Goal: Task Accomplishment & Management: Use online tool/utility

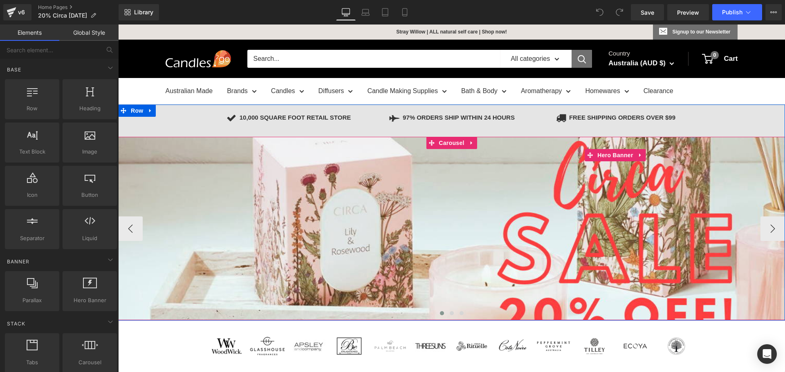
click at [268, 249] on div at bounding box center [615, 229] width 994 height 184
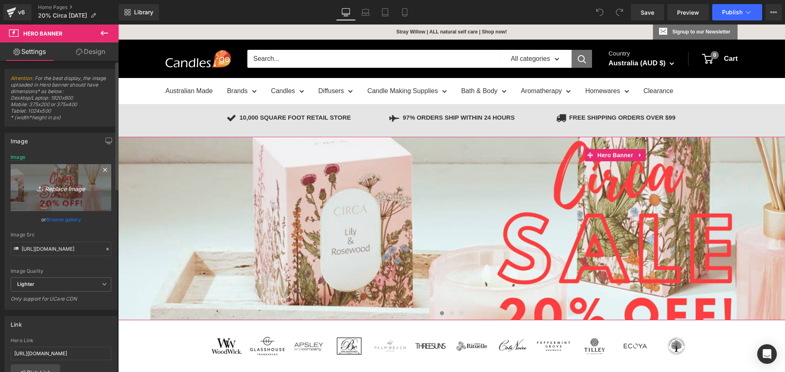
click at [52, 186] on icon "Replace Image" at bounding box center [60, 188] width 65 height 10
click at [57, 189] on icon "Replace Image" at bounding box center [60, 188] width 65 height 10
type input "C:\fakepath\Circa Refresh Banner.png"
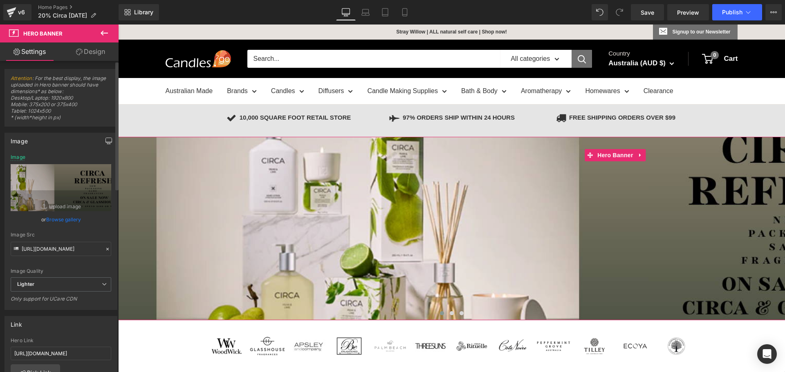
click at [105, 139] on icon "button" at bounding box center [108, 141] width 7 height 7
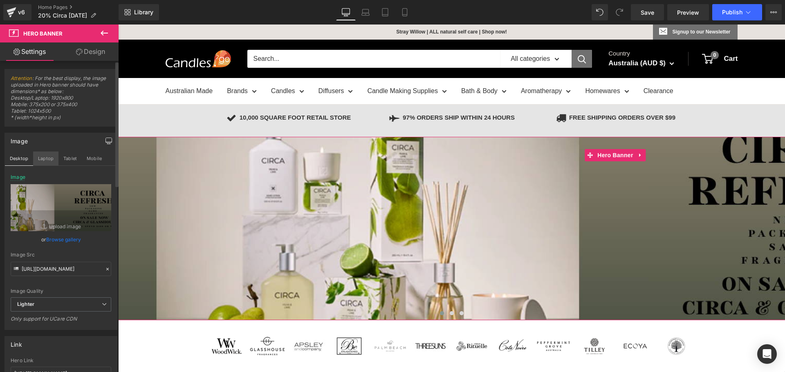
click at [43, 161] on button "Laptop" at bounding box center [45, 159] width 25 height 14
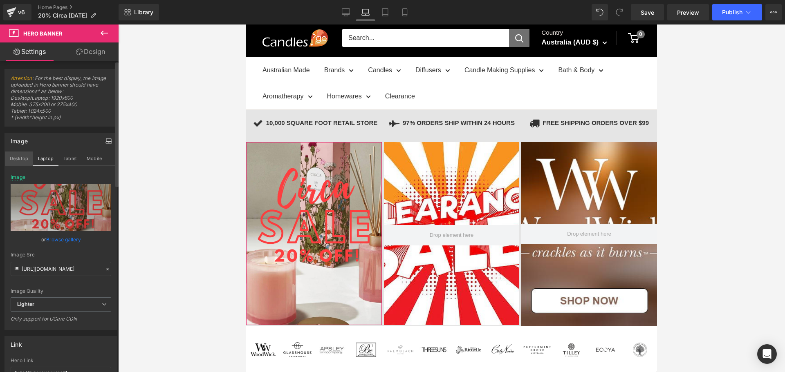
click at [19, 159] on button "Desktop" at bounding box center [19, 159] width 28 height 14
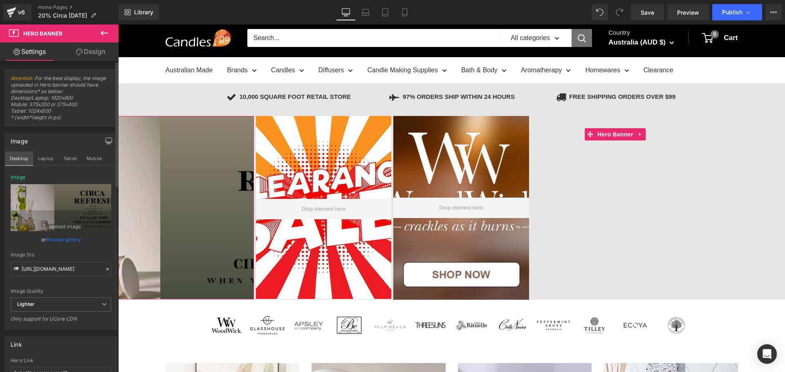
scroll to position [0, 0]
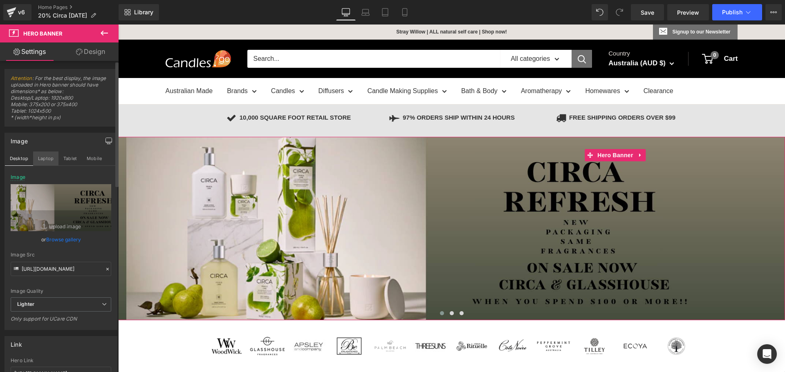
click at [49, 160] on button "Laptop" at bounding box center [45, 159] width 25 height 14
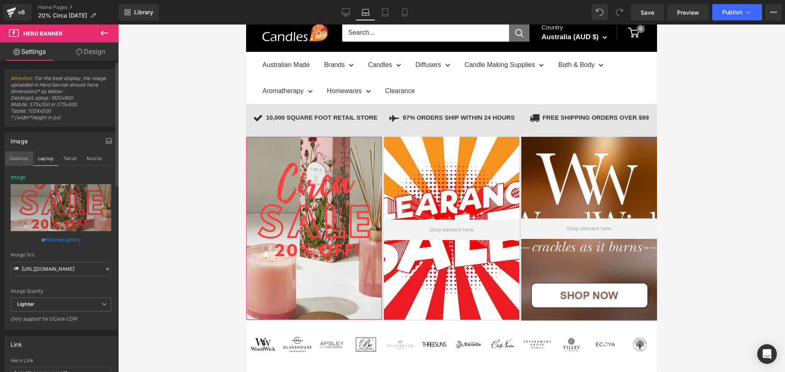
click at [22, 157] on button "Desktop" at bounding box center [19, 159] width 28 height 14
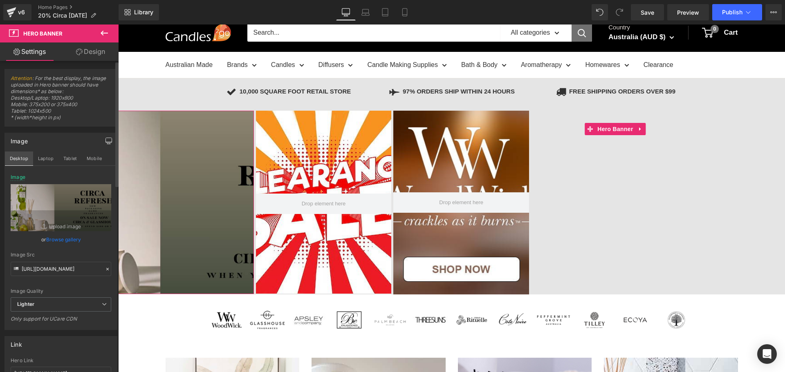
type input "[URL][DOMAIN_NAME]"
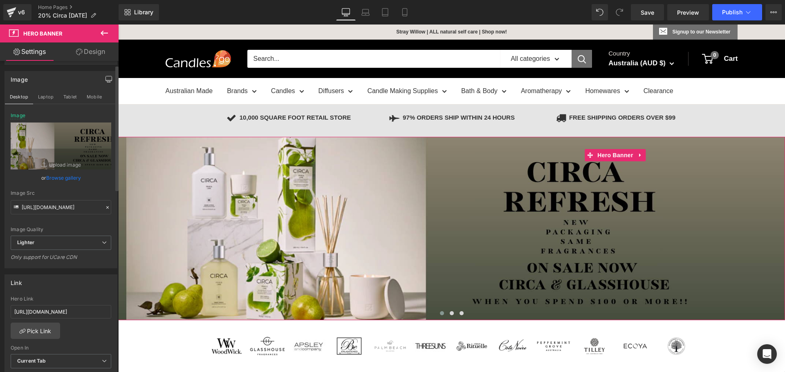
scroll to position [82, 0]
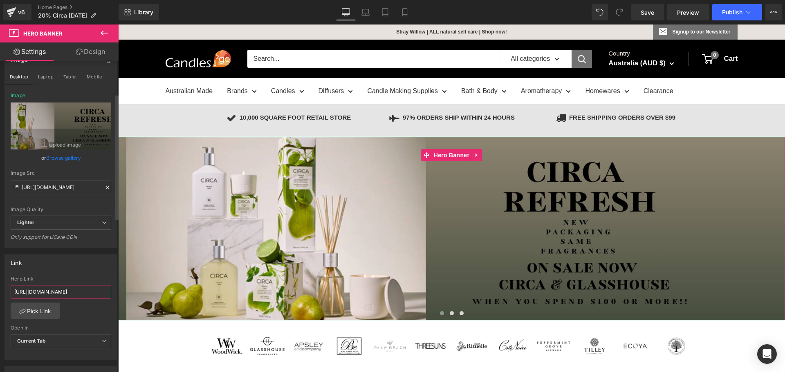
click at [58, 291] on input "[URL][DOMAIN_NAME]" at bounding box center [61, 291] width 101 height 13
type input "\"
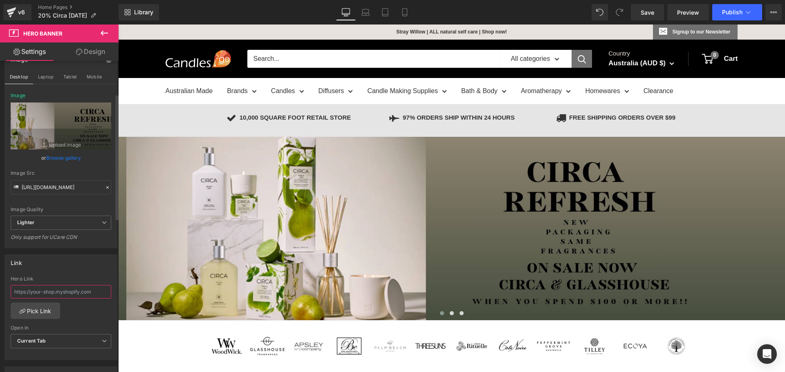
paste input "[URL][DOMAIN_NAME]"
type input "[URL][DOMAIN_NAME]"
click at [66, 264] on div "Link" at bounding box center [61, 263] width 112 height 16
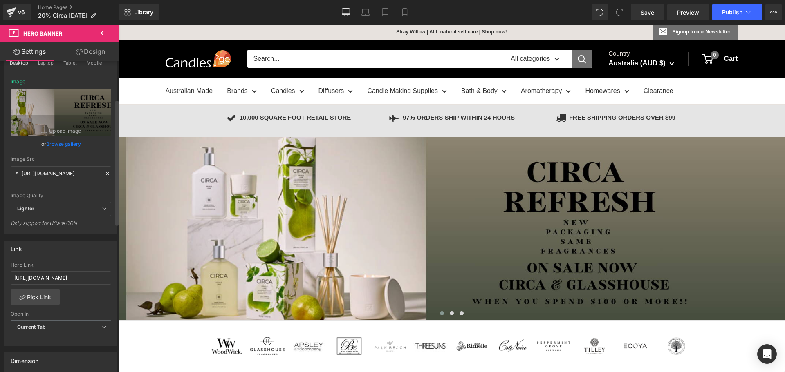
scroll to position [0, 0]
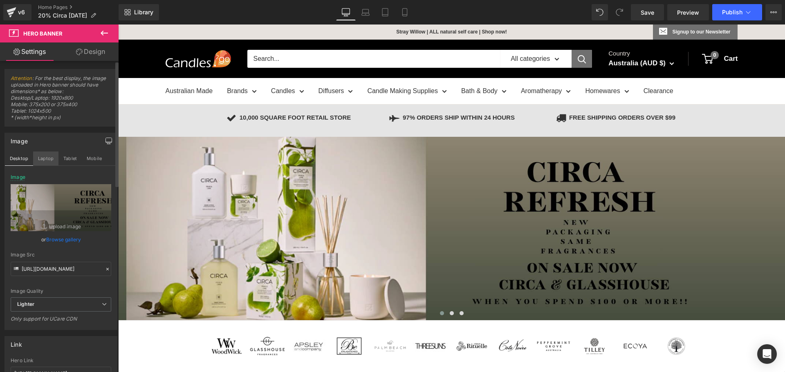
click at [41, 158] on button "Laptop" at bounding box center [45, 159] width 25 height 14
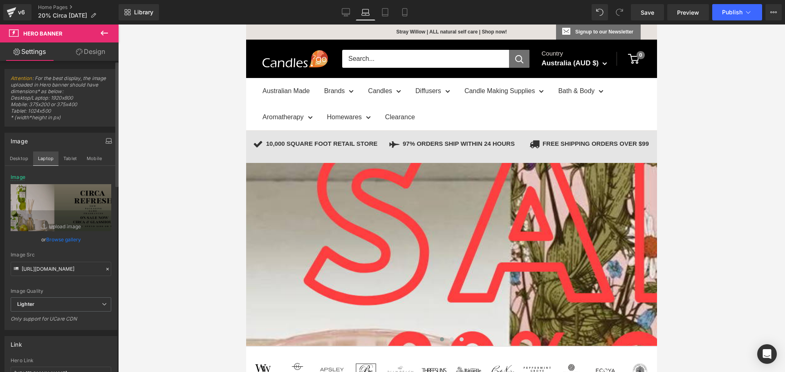
scroll to position [26, 0]
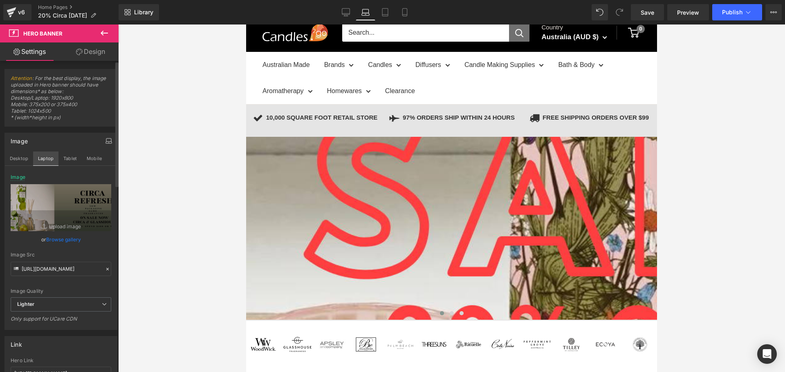
type input "[URL][DOMAIN_NAME]"
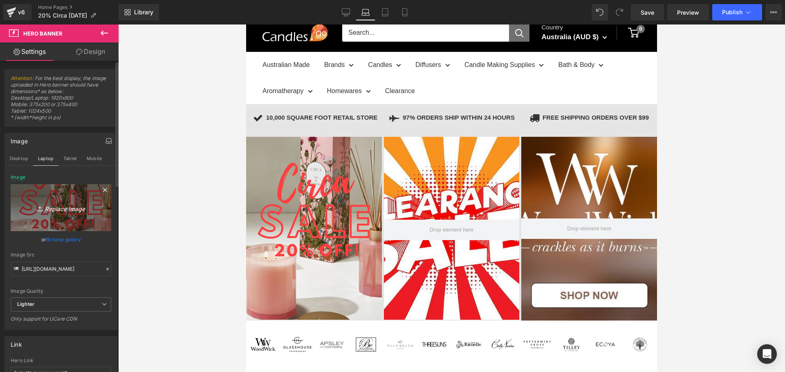
click at [53, 209] on icon "Replace Image" at bounding box center [60, 208] width 65 height 10
type input "C:\fakepath\Circa Refresh Banner IpadPhoneLaptop.png"
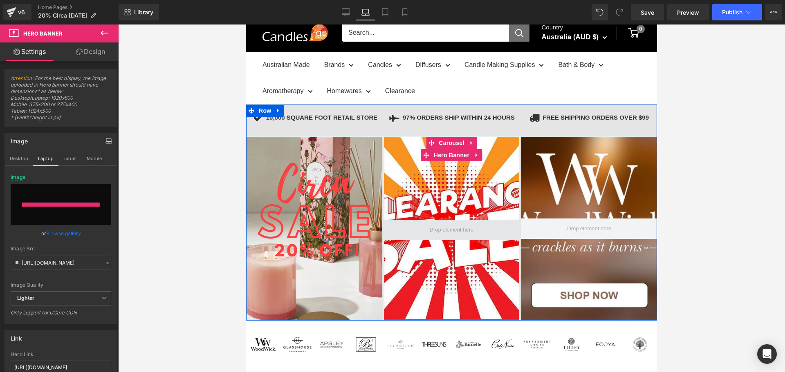
type input "[URL][DOMAIN_NAME]"
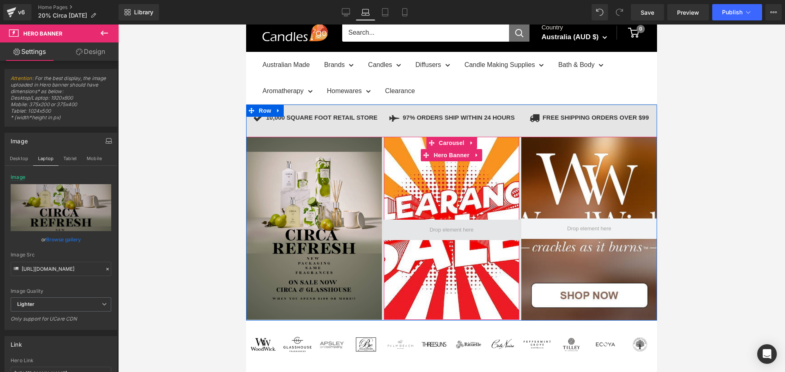
click at [448, 228] on span at bounding box center [452, 230] width 50 height 14
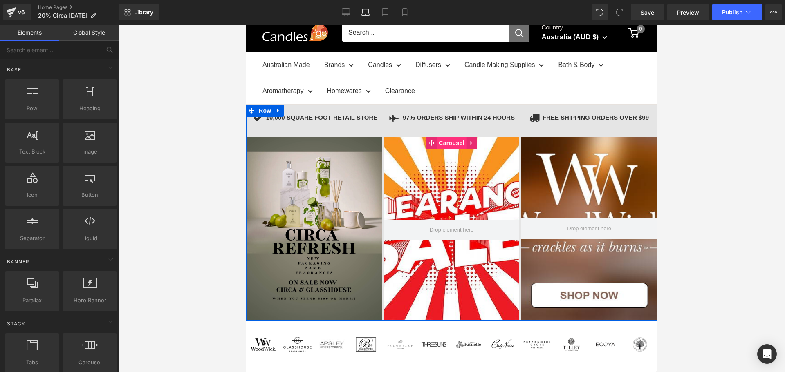
click at [442, 141] on span "Carousel" at bounding box center [451, 143] width 29 height 12
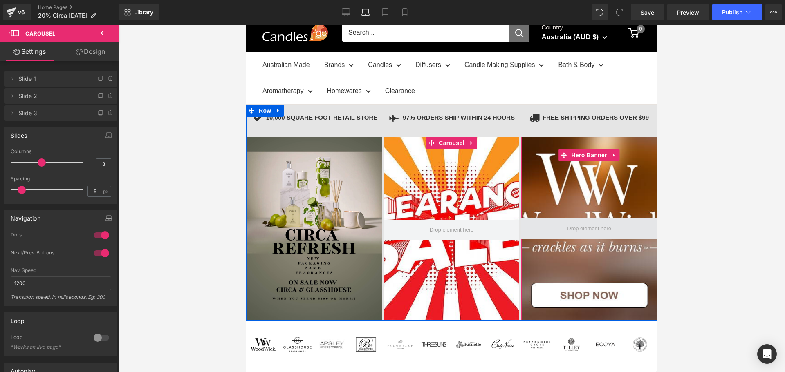
click at [590, 223] on span at bounding box center [589, 229] width 50 height 14
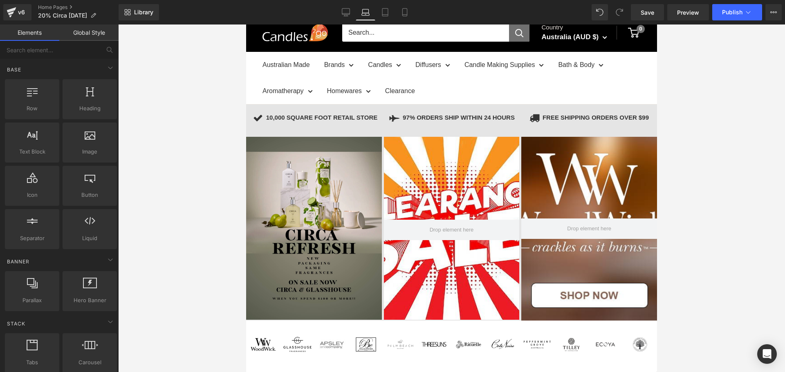
click at [246, 25] on div "328px" at bounding box center [246, 25] width 0 height 0
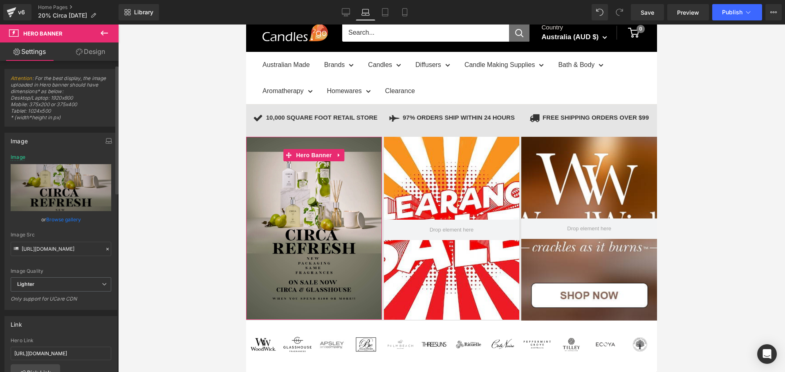
scroll to position [41, 0]
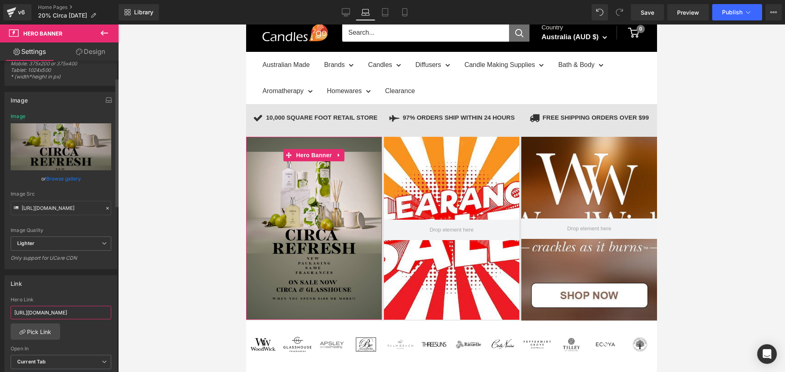
click at [77, 310] on input "[URL][DOMAIN_NAME]" at bounding box center [61, 312] width 101 height 13
click at [77, 287] on div "Link" at bounding box center [61, 284] width 112 height 16
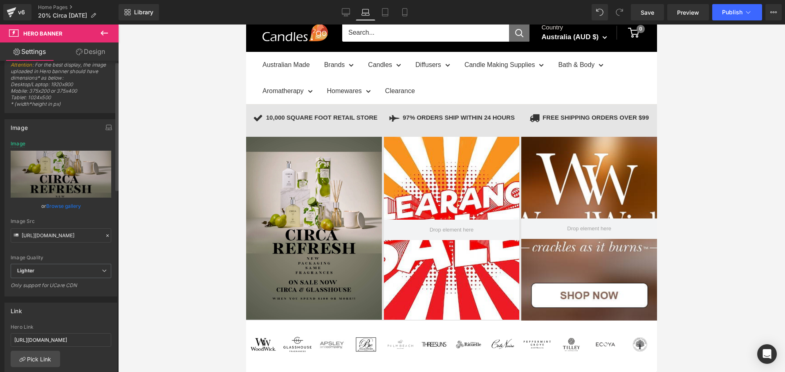
scroll to position [0, 0]
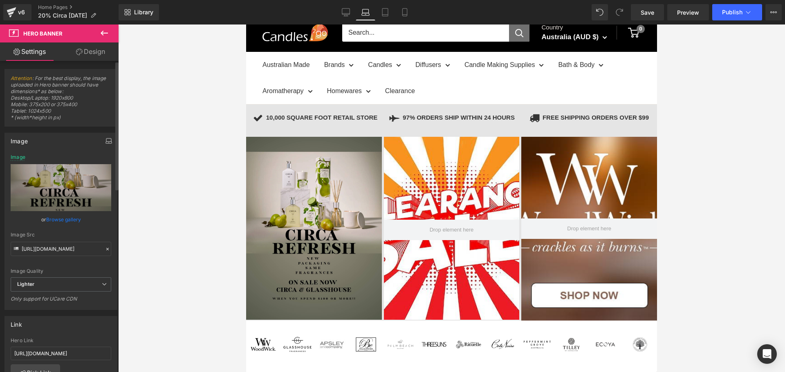
click at [105, 141] on icon "button" at bounding box center [108, 141] width 7 height 7
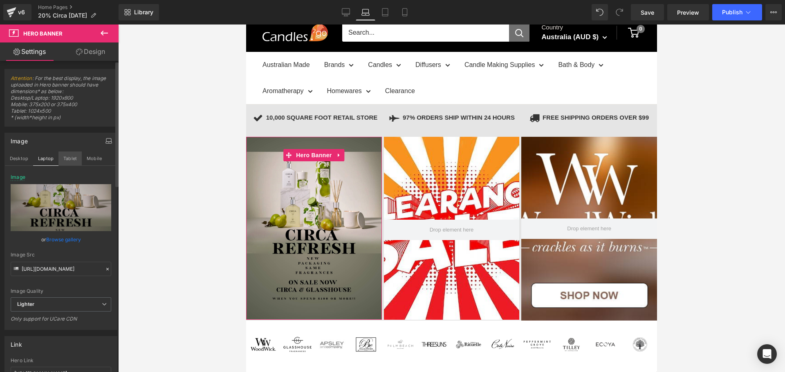
click at [69, 157] on button "Tablet" at bounding box center [69, 159] width 23 height 14
type input "[URL][DOMAIN_NAME]"
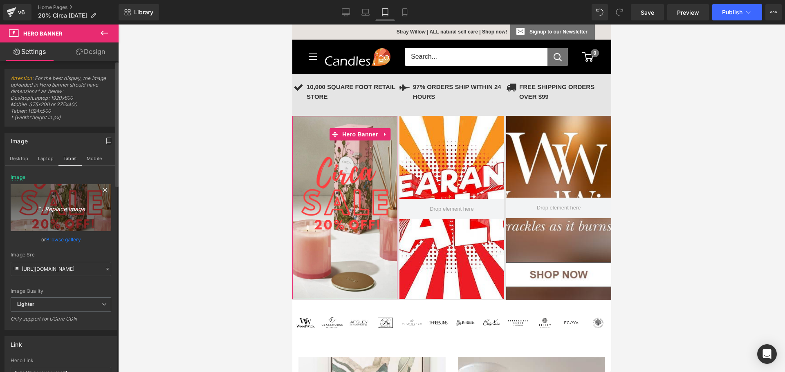
click at [59, 201] on link "Replace Image" at bounding box center [61, 207] width 101 height 47
type input "C:\fakepath\Circa Refresh Banner IpadPhoneLaptop.png"
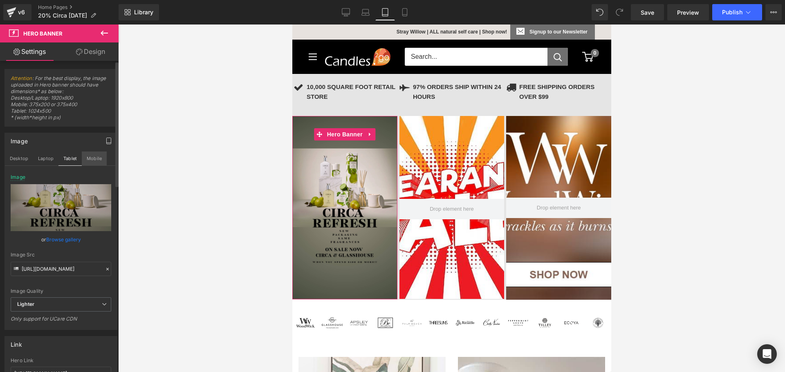
click at [88, 157] on button "Mobile" at bounding box center [94, 159] width 25 height 14
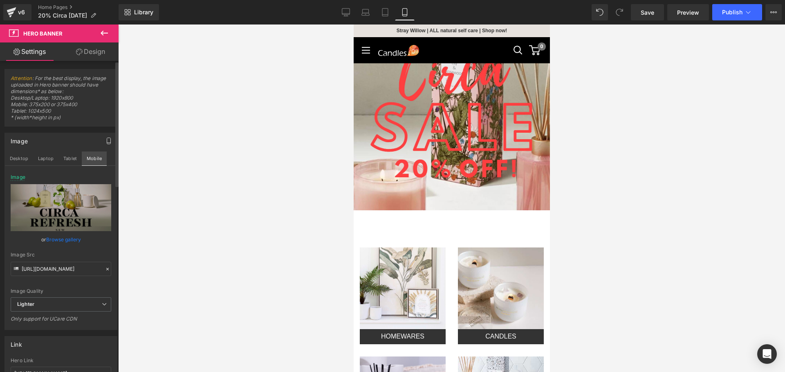
type input "[URL][DOMAIN_NAME]"
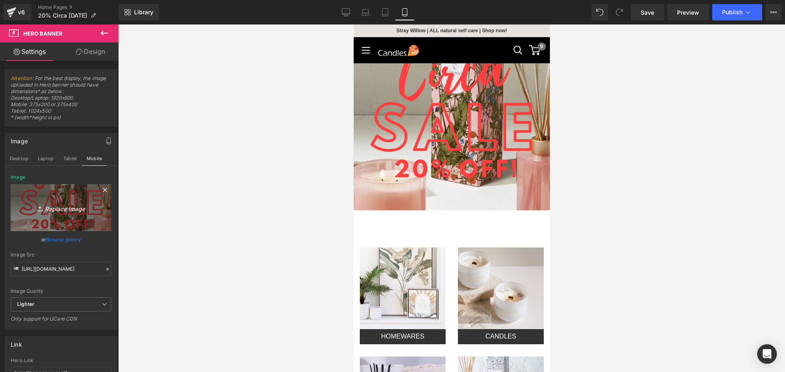
click at [53, 210] on icon "Replace Image" at bounding box center [60, 208] width 65 height 10
type input "C:\fakepath\Circa Refresh Banner IpadPhoneLaptop.png"
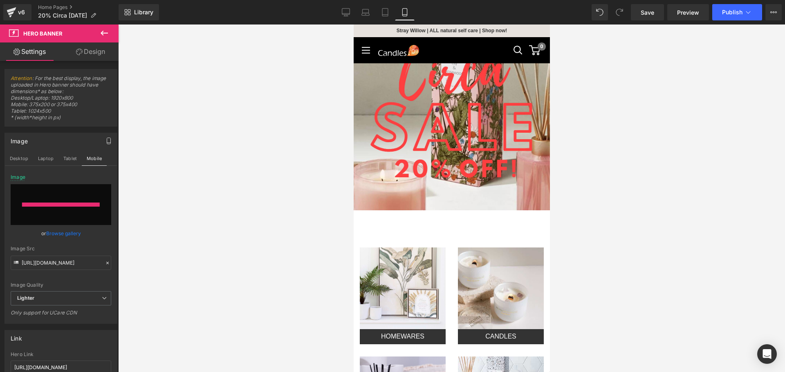
type input "[URL][DOMAIN_NAME]"
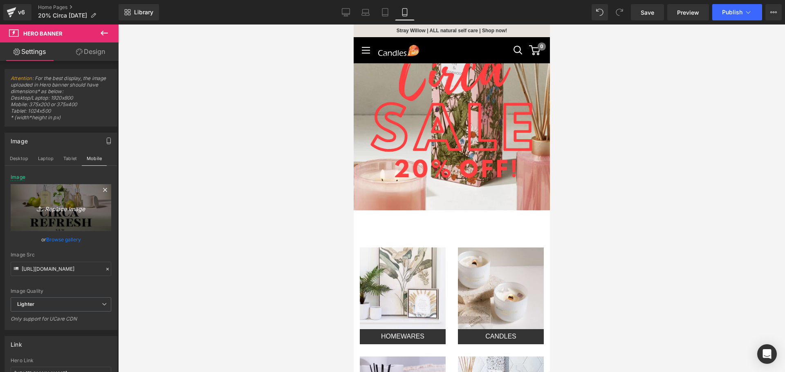
click at [56, 207] on icon "Replace Image" at bounding box center [60, 208] width 65 height 10
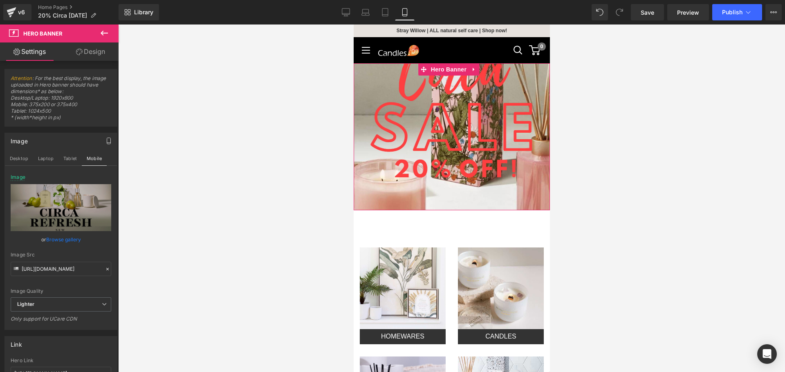
click at [437, 130] on span "Separator" at bounding box center [451, 123] width 196 height 20
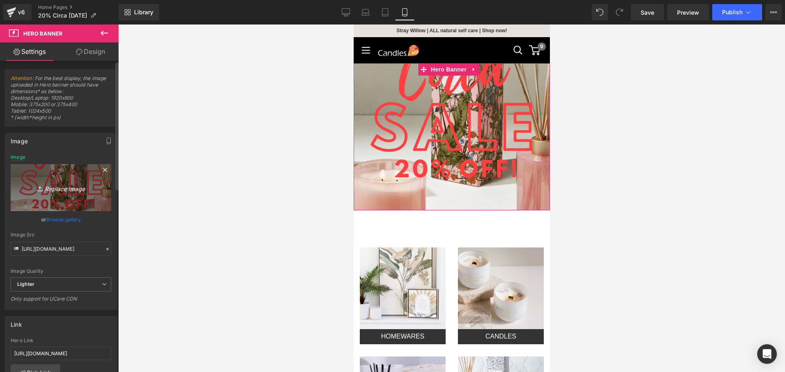
click at [61, 185] on icon "Replace Image" at bounding box center [60, 188] width 65 height 10
type input "C:\fakepath\Circa Refresh Banner IpadPhoneLaptop.png"
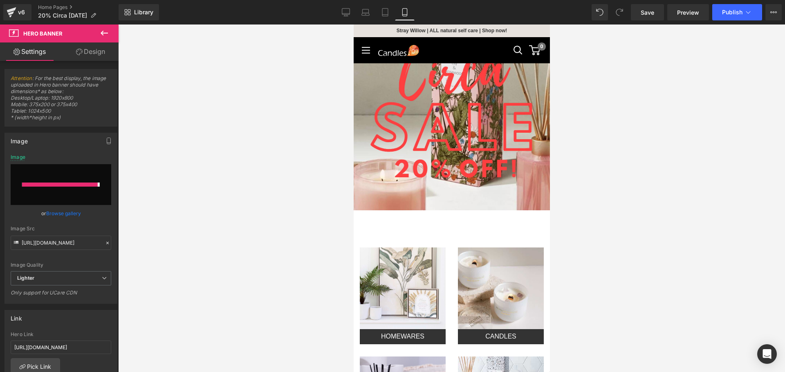
type input "[URL][DOMAIN_NAME]"
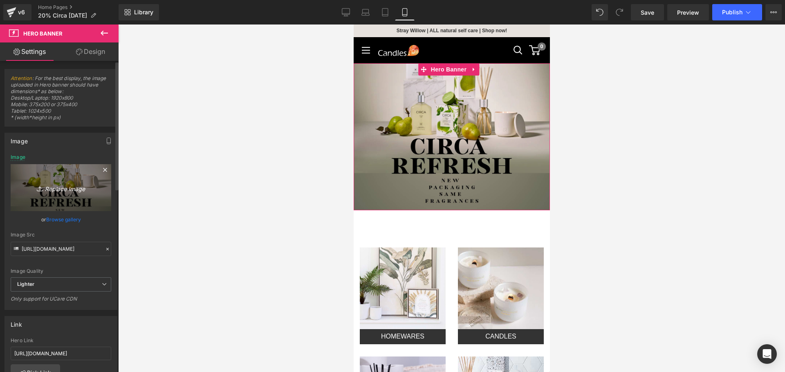
click at [54, 194] on link "Replace Image" at bounding box center [61, 187] width 101 height 47
type input "C:\fakepath\Circa Refresh Banner Iphone.png"
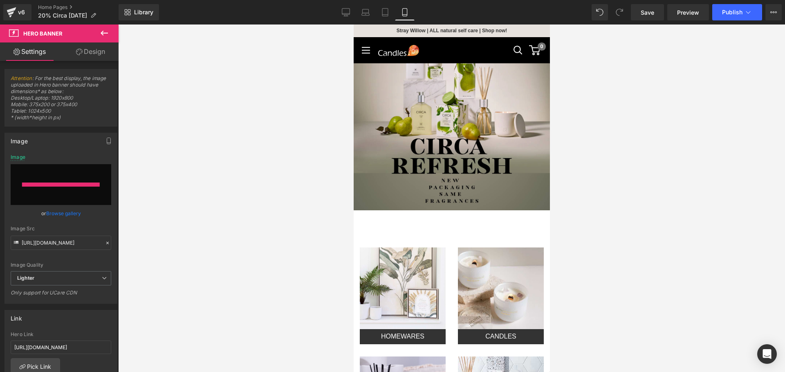
type input "[URL][DOMAIN_NAME]"
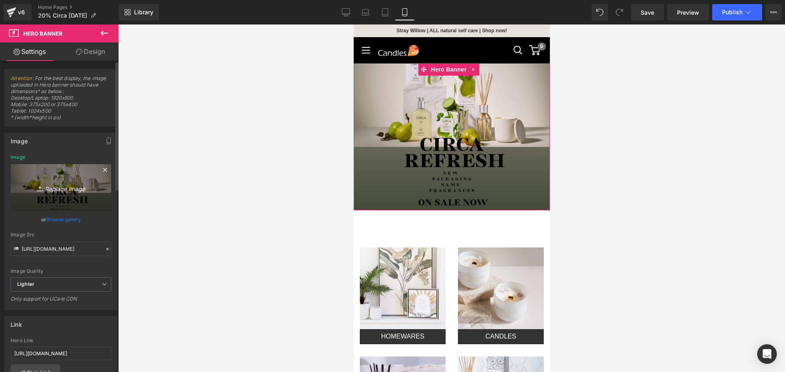
click at [61, 193] on link "Replace Image" at bounding box center [61, 187] width 101 height 47
type input "C:\fakepath\Circa Refresh Banner Iphone (1).png"
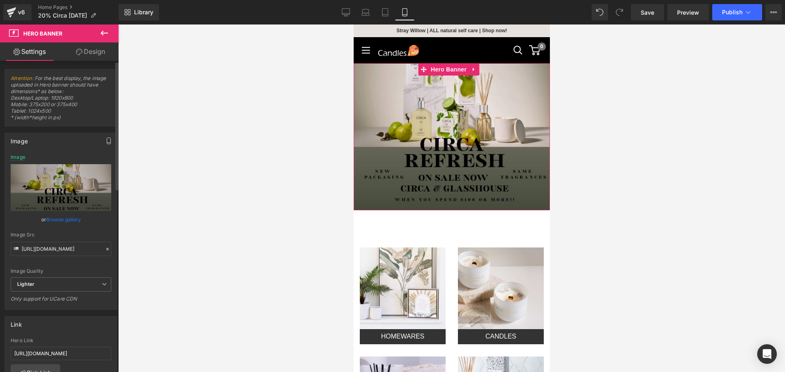
click at [105, 141] on icon "button" at bounding box center [108, 141] width 7 height 7
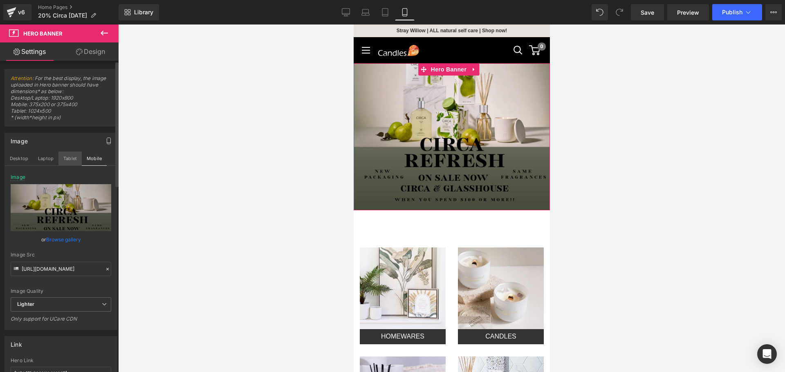
click at [68, 157] on button "Tablet" at bounding box center [69, 159] width 23 height 14
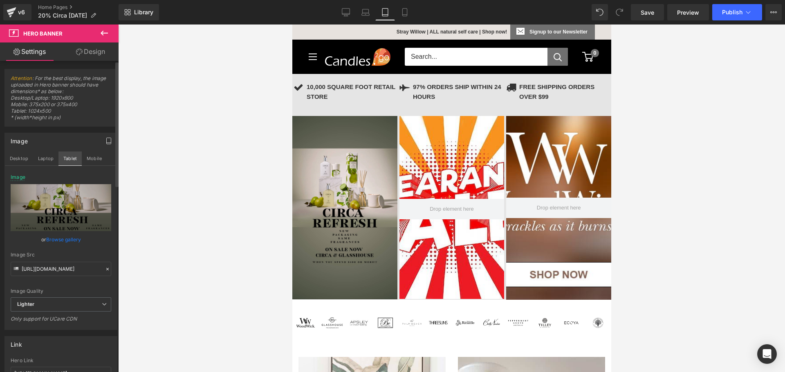
type input "[URL][DOMAIN_NAME]"
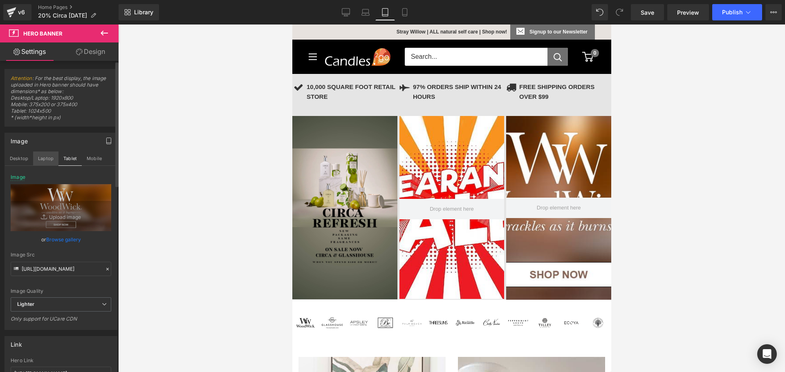
click at [44, 159] on button "Laptop" at bounding box center [45, 159] width 25 height 14
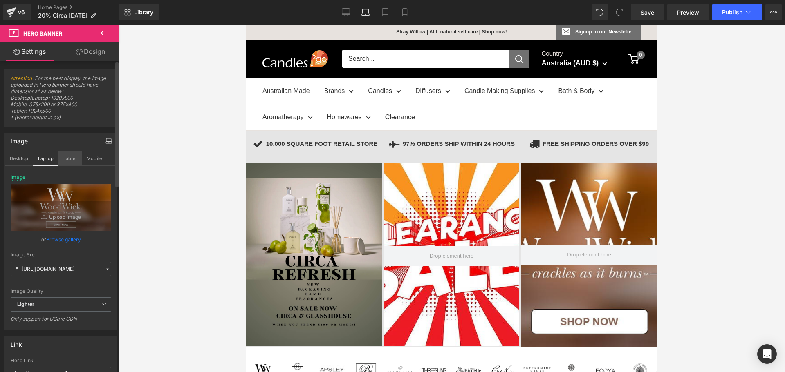
click at [62, 157] on button "Tablet" at bounding box center [69, 159] width 23 height 14
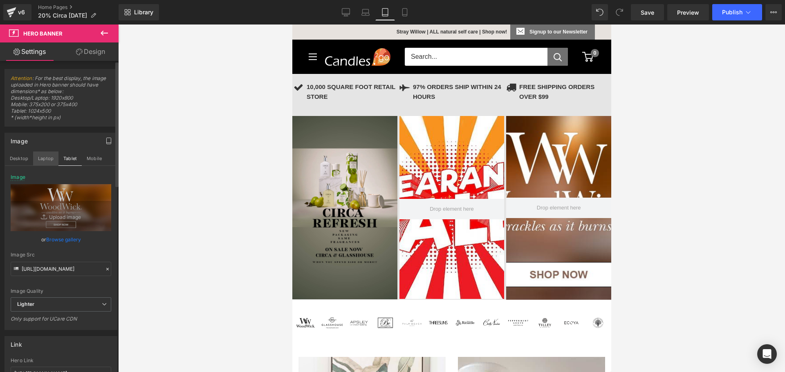
click at [49, 158] on button "Laptop" at bounding box center [45, 159] width 25 height 14
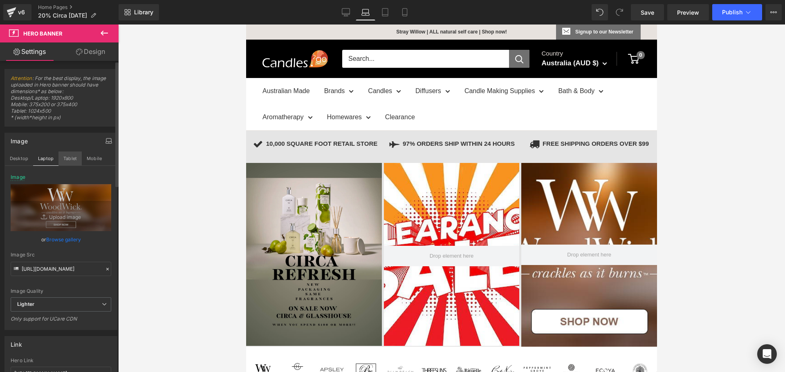
click at [68, 159] on button "Tablet" at bounding box center [69, 159] width 23 height 14
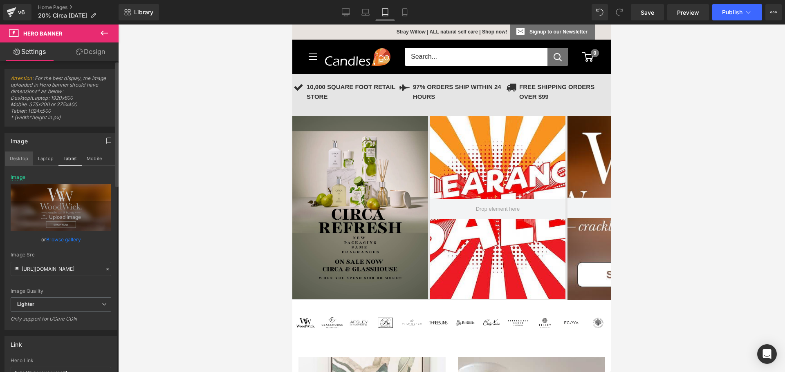
click at [20, 157] on button "Desktop" at bounding box center [19, 159] width 28 height 14
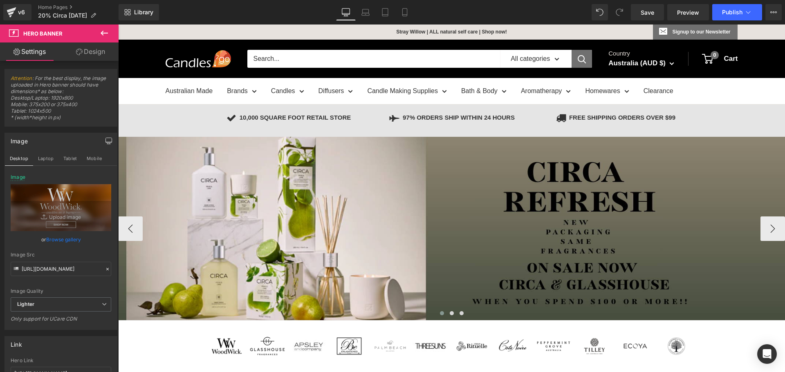
click at [231, 214] on span "Separator" at bounding box center [451, 216] width 667 height 20
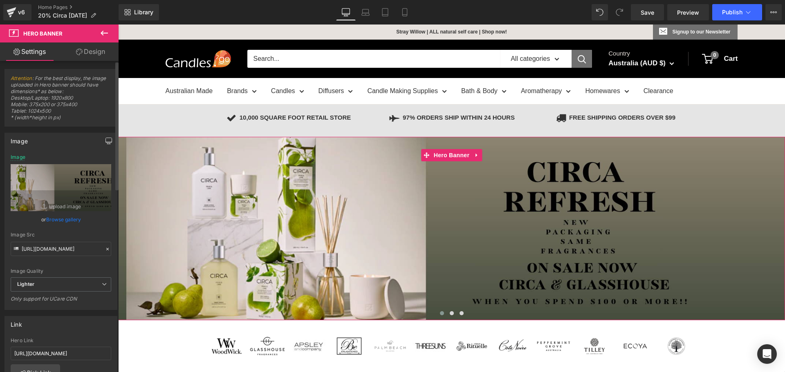
click at [102, 143] on button "button" at bounding box center [108, 141] width 13 height 16
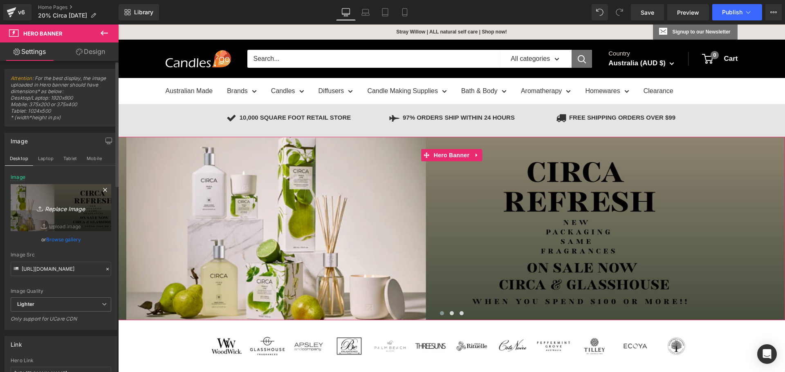
click at [66, 206] on icon "Replace Image" at bounding box center [60, 208] width 65 height 10
click at [59, 202] on link "Replace Image" at bounding box center [61, 207] width 101 height 47
type input "C:\fakepath\Circa Refresh Banner (1).png"
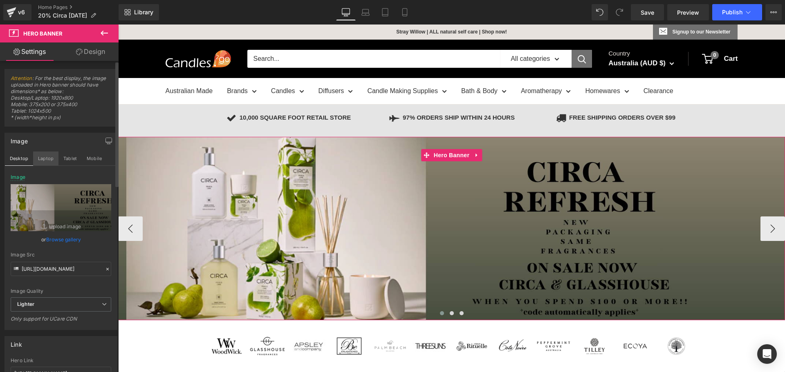
click at [51, 155] on button "Laptop" at bounding box center [45, 159] width 25 height 14
type input "[URL][DOMAIN_NAME]"
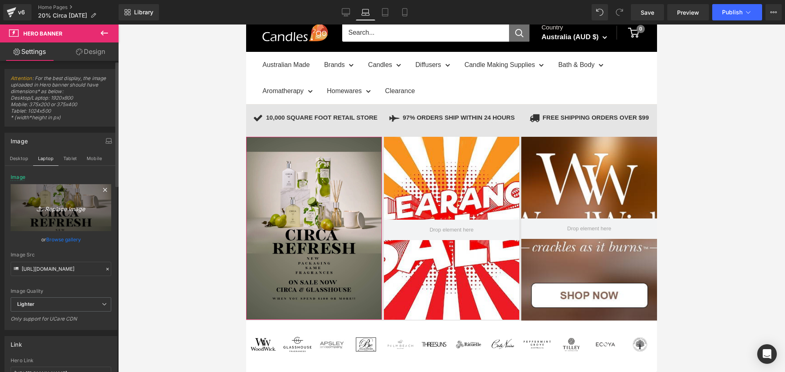
click at [56, 207] on icon "Replace Image" at bounding box center [60, 208] width 65 height 10
type input "C:\fakepath\Circa Refresh Banner IpadPhoneLaptop (1).png"
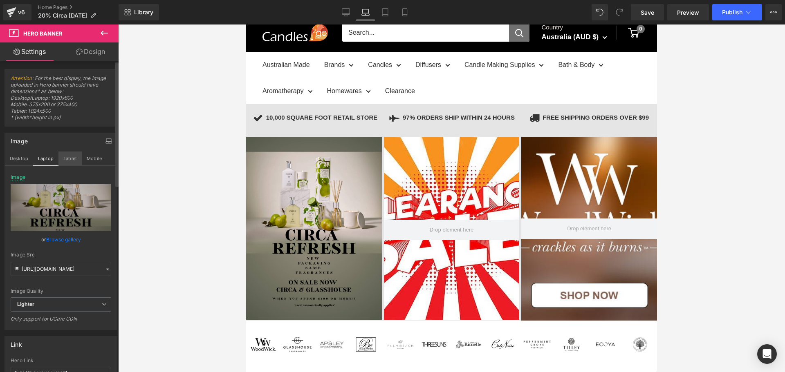
click at [65, 157] on button "Tablet" at bounding box center [69, 159] width 23 height 14
type input "[URL][DOMAIN_NAME]"
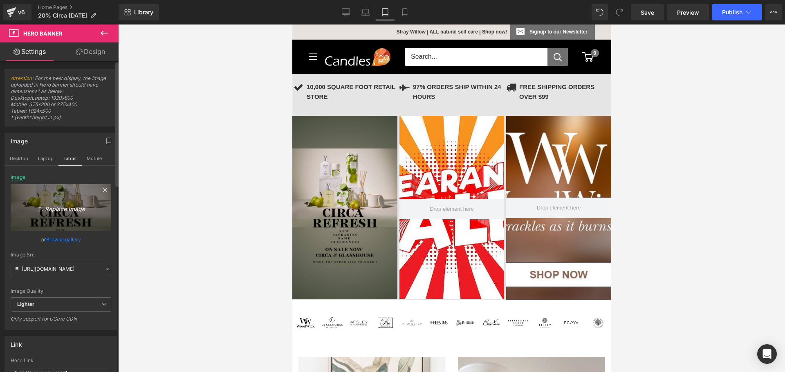
click at [66, 208] on icon "Replace Image" at bounding box center [60, 208] width 65 height 10
type input "C:\fakepath\Circa Refresh Banner IpadPhoneLaptop (1).png"
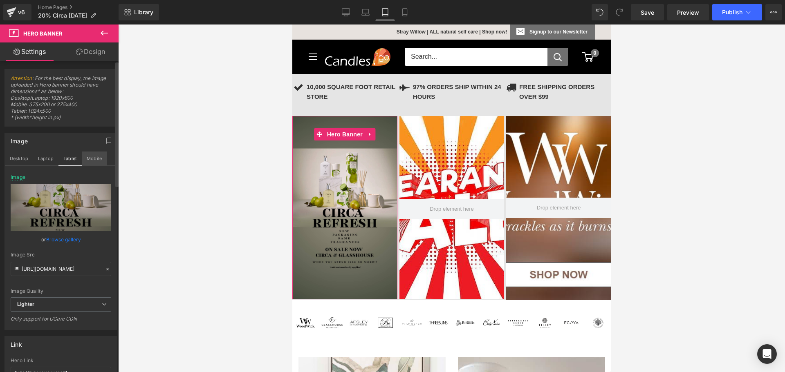
click at [93, 159] on button "Mobile" at bounding box center [94, 159] width 25 height 14
type input "[URL][DOMAIN_NAME]"
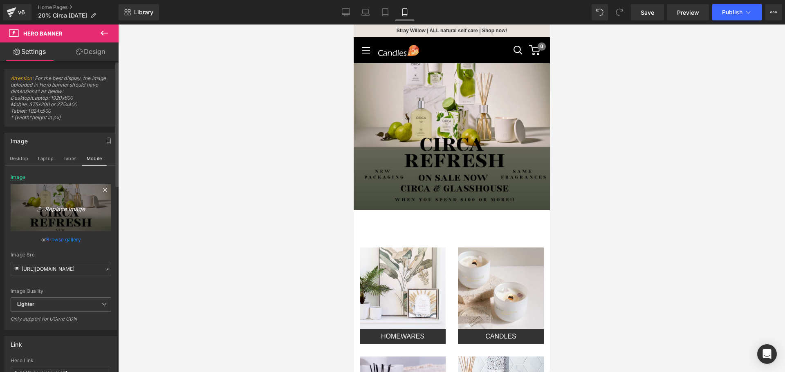
click at [51, 205] on icon "Replace Image" at bounding box center [60, 208] width 65 height 10
type input "C:\fakepath\Circa Refresh Banner Iphone (1).png"
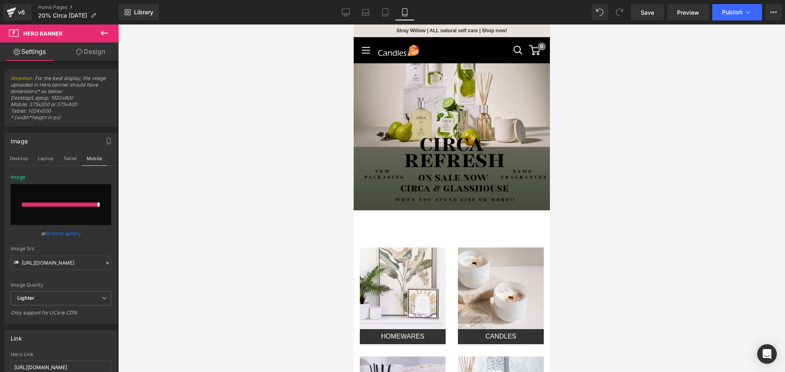
type input "[URL][DOMAIN_NAME]"
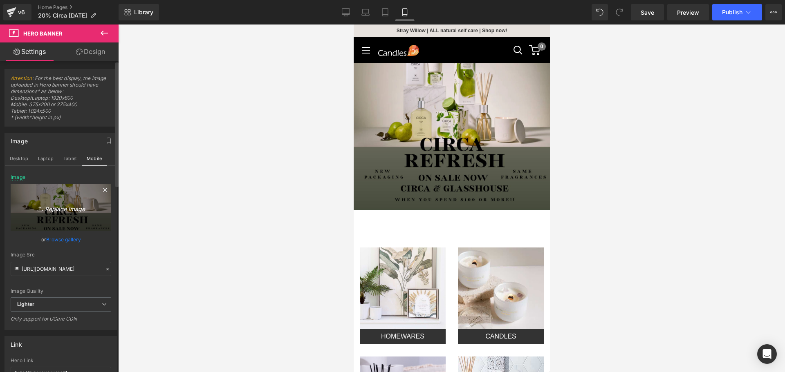
click at [63, 207] on icon "Replace Image" at bounding box center [60, 208] width 65 height 10
type input "C:\fakepath\Circa Refresh Banner Iphone (2).png"
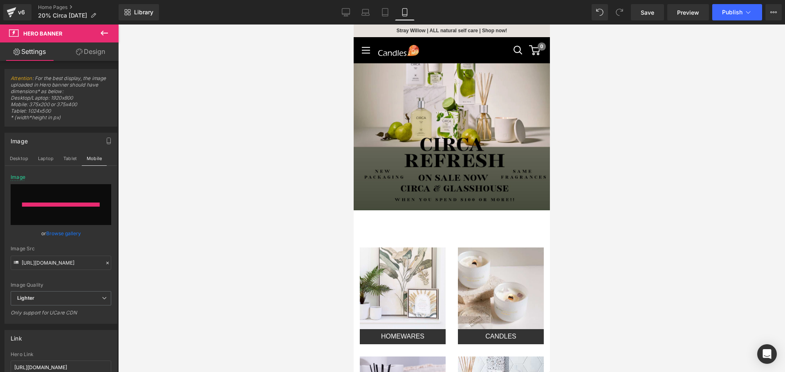
type input "[URL][DOMAIN_NAME]"
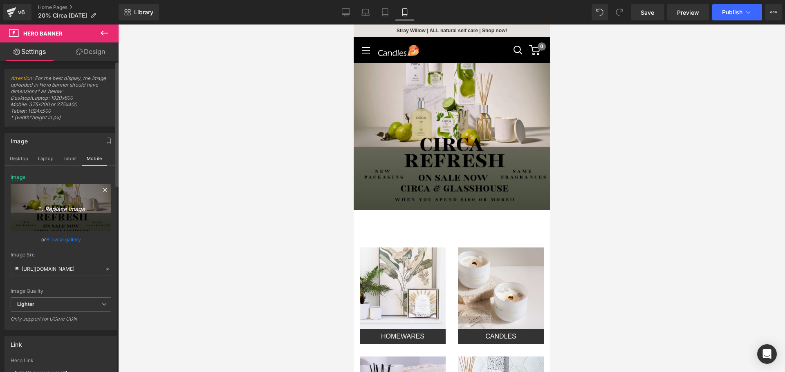
click at [53, 210] on icon "Replace Image" at bounding box center [60, 208] width 65 height 10
type input "C:\fakepath\Circa Refresh Banner Iphone (3).png"
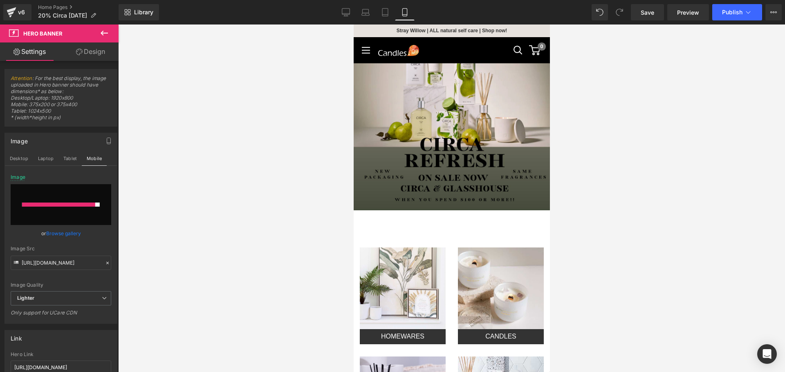
type input "[URL][DOMAIN_NAME]"
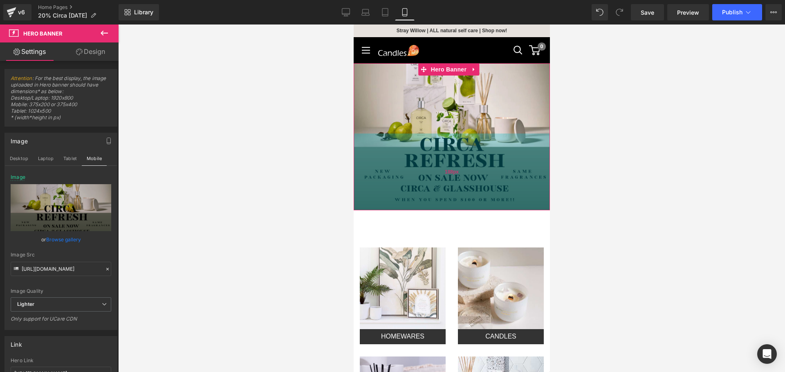
click at [404, 152] on div "188px" at bounding box center [451, 172] width 196 height 77
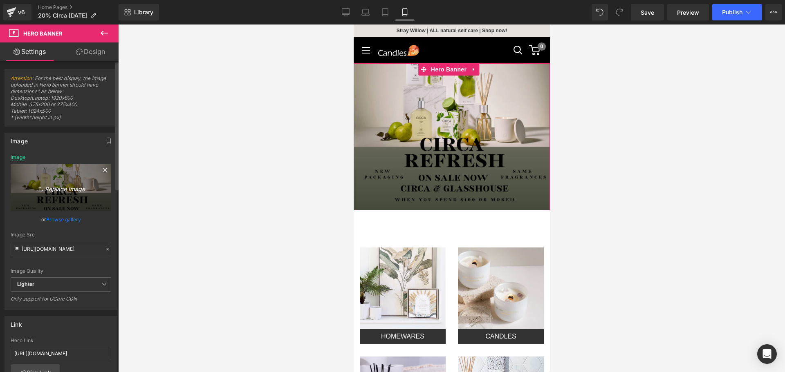
click at [63, 183] on icon "Replace Image" at bounding box center [60, 188] width 65 height 10
type input "C:\fakepath\Circa Refresh Banner Iphone (4).png"
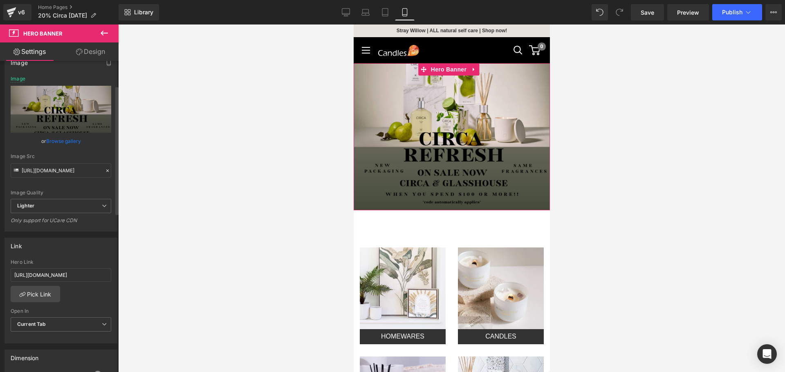
scroll to position [82, 0]
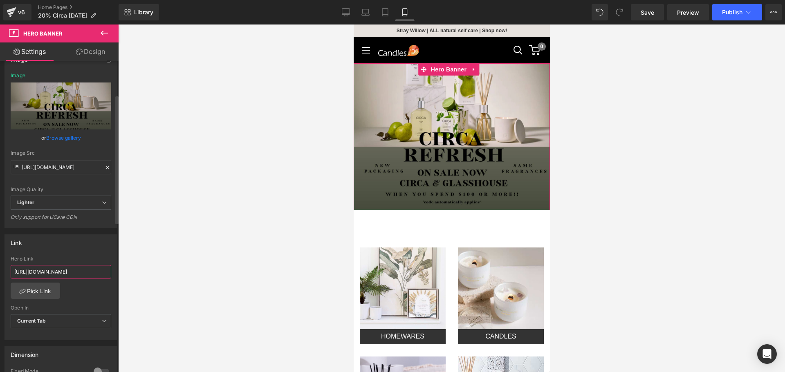
click at [74, 275] on input "[URL][DOMAIN_NAME]" at bounding box center [61, 271] width 101 height 13
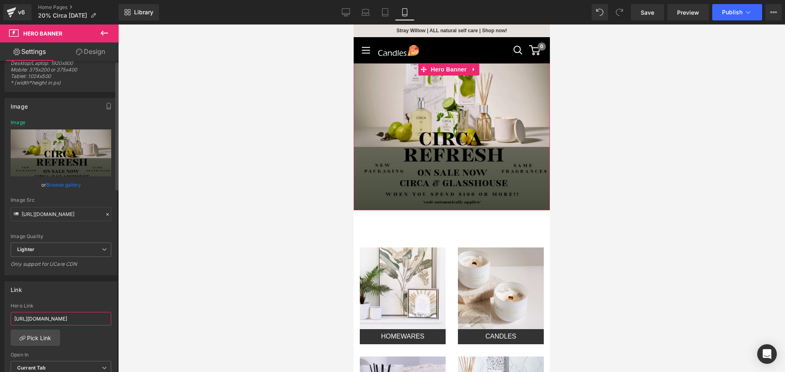
scroll to position [0, 0]
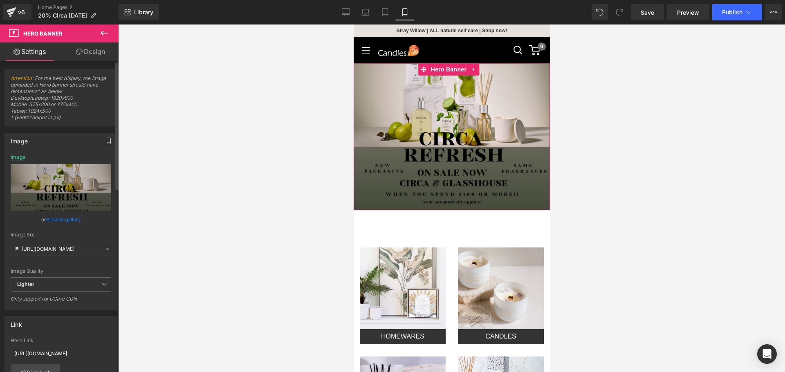
click at [110, 139] on button "button" at bounding box center [108, 141] width 13 height 16
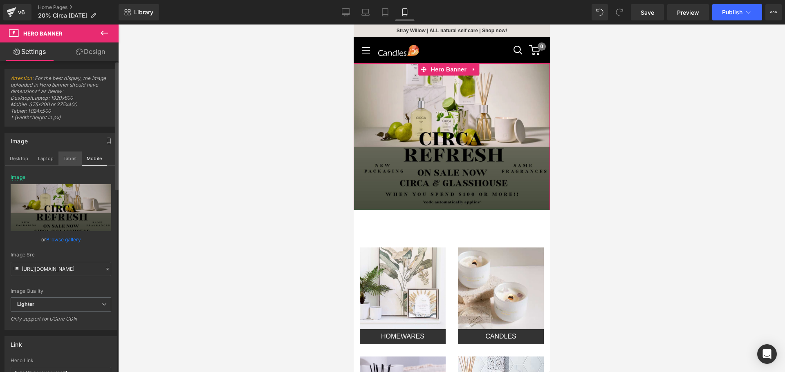
click at [70, 161] on button "Tablet" at bounding box center [69, 159] width 23 height 14
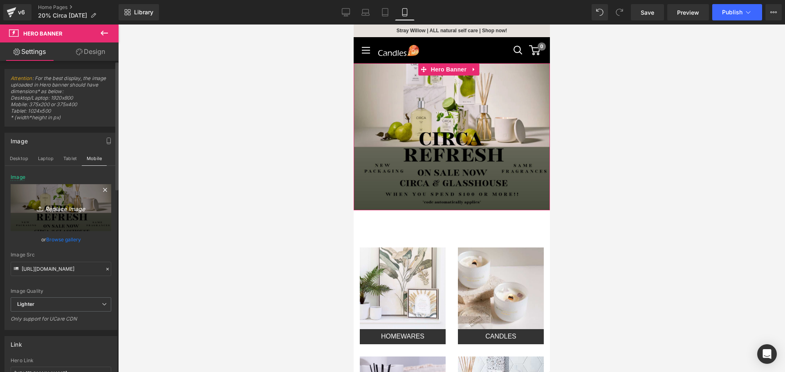
type input "[URL][DOMAIN_NAME]"
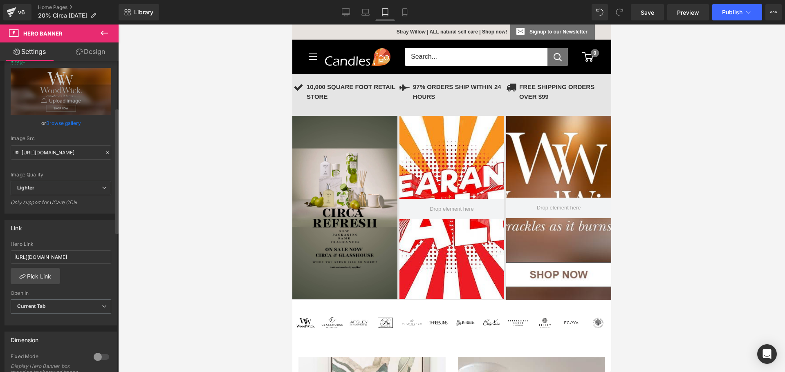
scroll to position [41, 0]
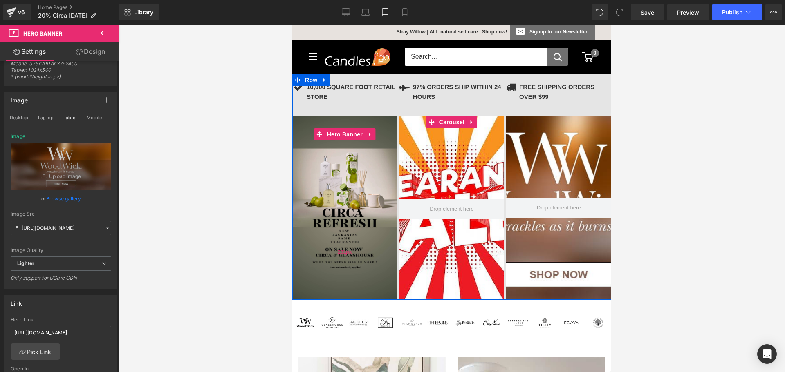
click at [363, 178] on div at bounding box center [344, 208] width 105 height 184
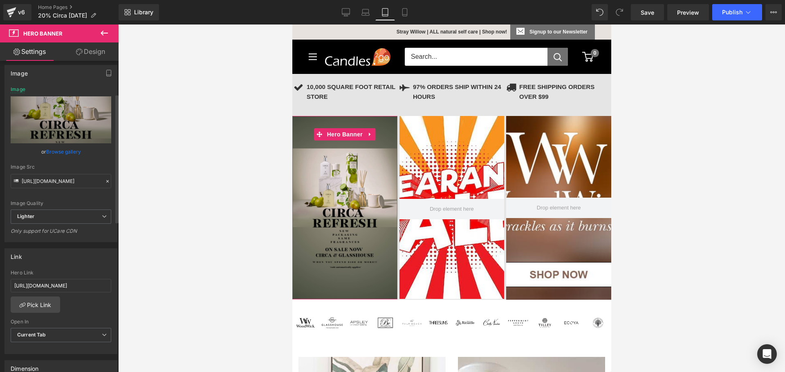
scroll to position [82, 0]
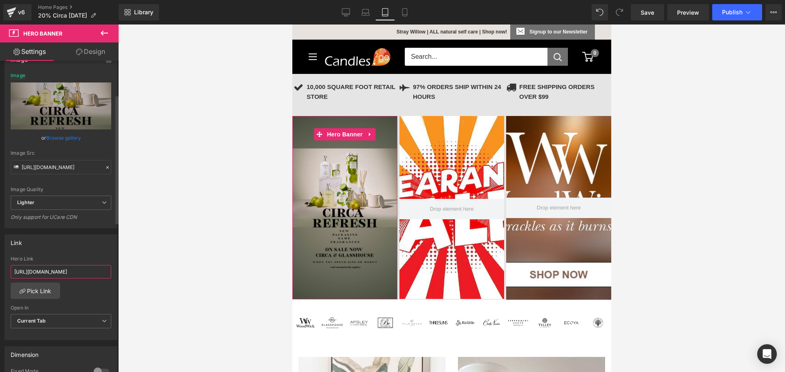
click at [83, 275] on input "[URL][DOMAIN_NAME]" at bounding box center [61, 271] width 101 height 13
click at [365, 11] on icon at bounding box center [365, 12] width 8 height 8
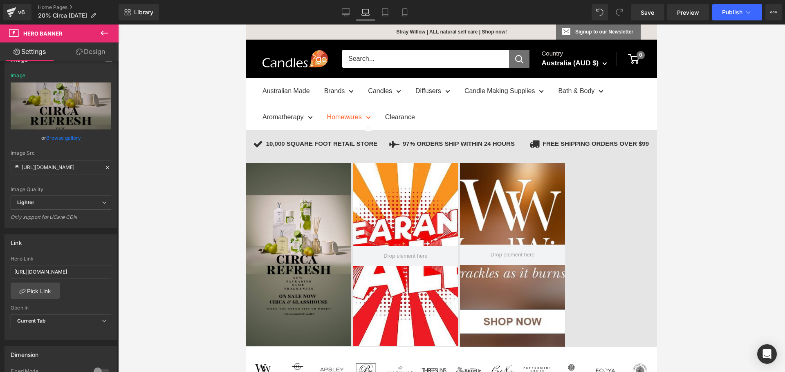
scroll to position [47, 0]
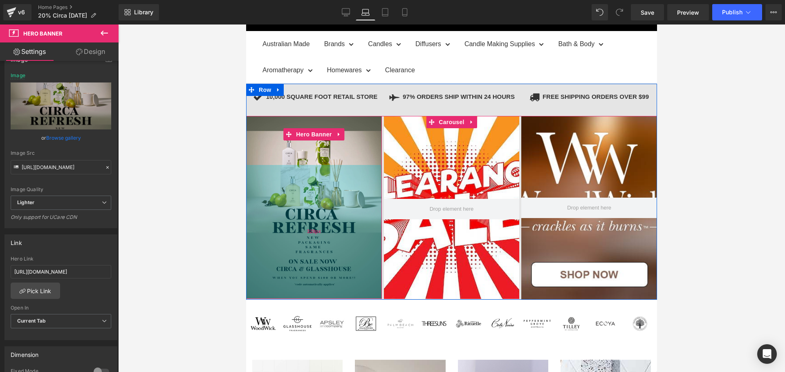
click at [304, 199] on div "328px" at bounding box center [314, 232] width 136 height 134
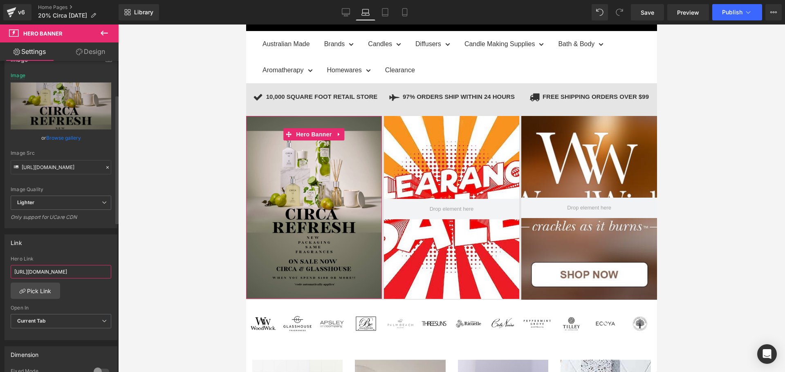
click at [88, 273] on input "[URL][DOMAIN_NAME]" at bounding box center [61, 271] width 101 height 13
drag, startPoint x: 349, startPoint y: 11, endPoint x: 233, endPoint y: 3, distance: 116.8
click at [349, 11] on icon at bounding box center [346, 12] width 8 height 8
type input "[URL][DOMAIN_NAME]"
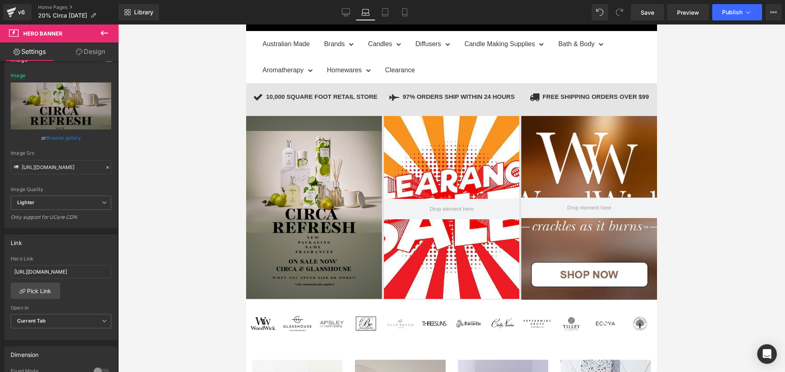
scroll to position [21, 0]
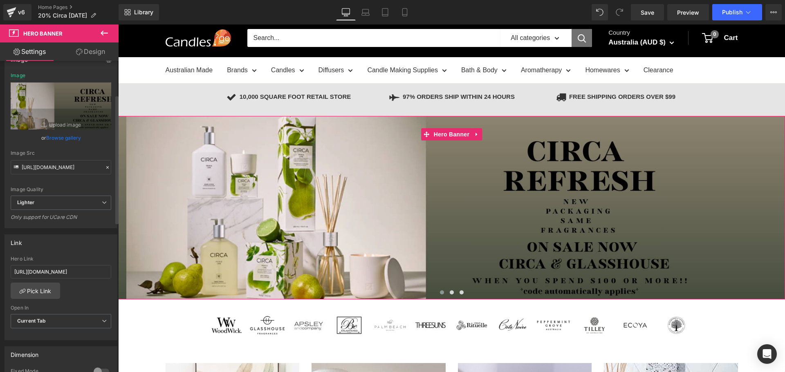
click at [81, 264] on div "Hero Link [URL][DOMAIN_NAME]" at bounding box center [61, 269] width 101 height 27
click at [81, 268] on input "[URL][DOMAIN_NAME]" at bounding box center [61, 271] width 101 height 13
click at [75, 245] on div "Link" at bounding box center [61, 243] width 112 height 16
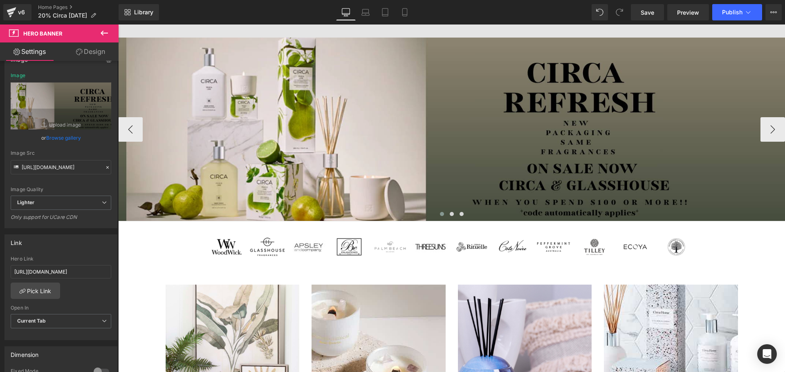
scroll to position [0, 0]
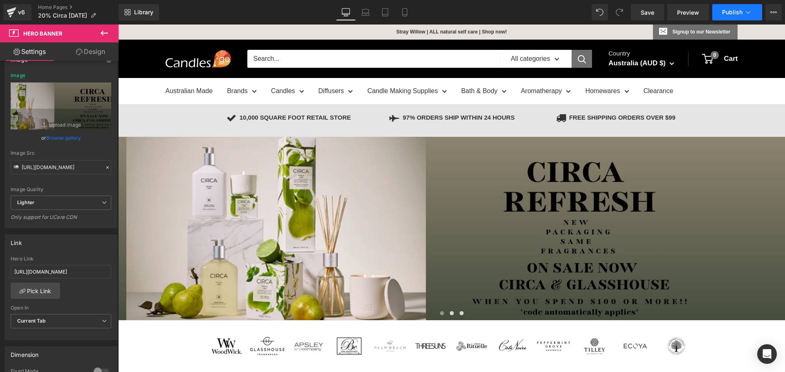
click at [744, 16] on icon at bounding box center [748, 12] width 8 height 8
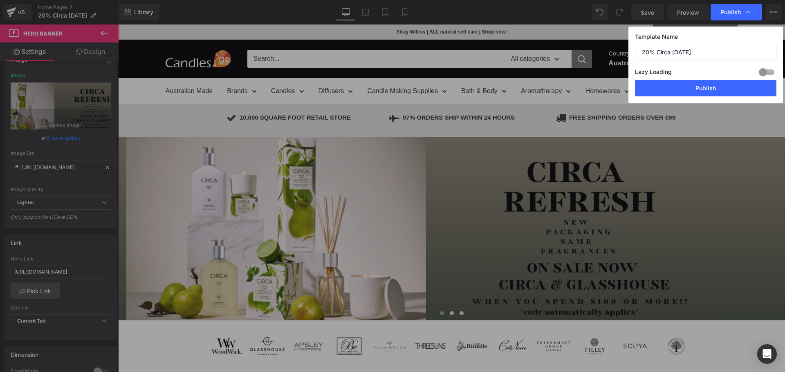
drag, startPoint x: 691, startPoint y: 52, endPoint x: 584, endPoint y: 55, distance: 106.7
click at [584, 55] on div "Publish Template Name 20% Circa [DATE] Lazy Loading Build Upgrade plan to unloc…" at bounding box center [392, 186] width 785 height 372
type input "Circa Refresh"
click at [703, 90] on button "Publish" at bounding box center [705, 88] width 141 height 16
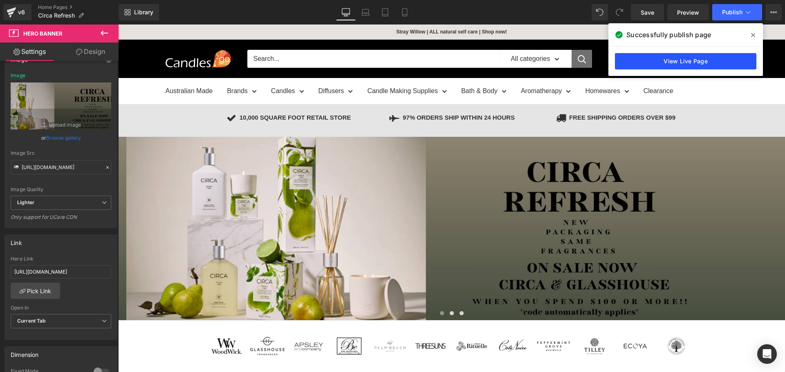
click at [687, 60] on link "View Live Page" at bounding box center [685, 61] width 141 height 16
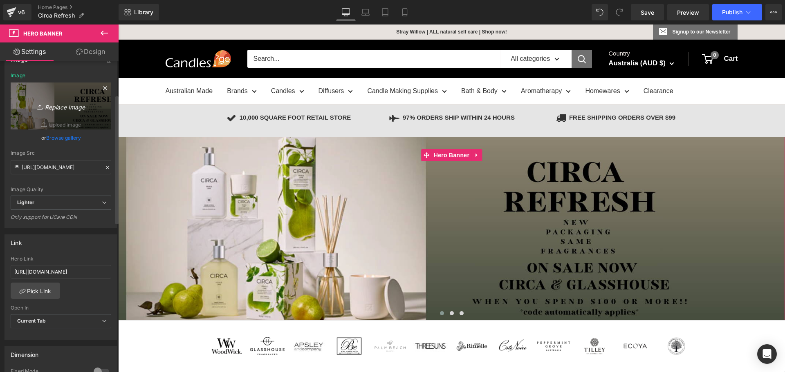
click at [49, 101] on link "Replace Image" at bounding box center [61, 106] width 101 height 47
type input "C:\fakepath\Circa Refresh Banner (3).png"
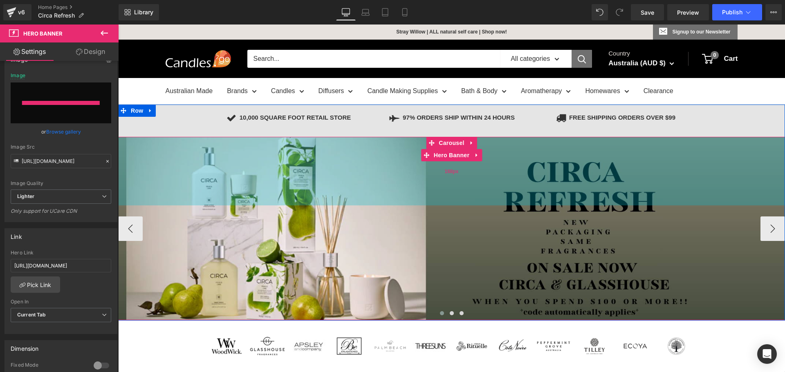
type input "[URL][DOMAIN_NAME]"
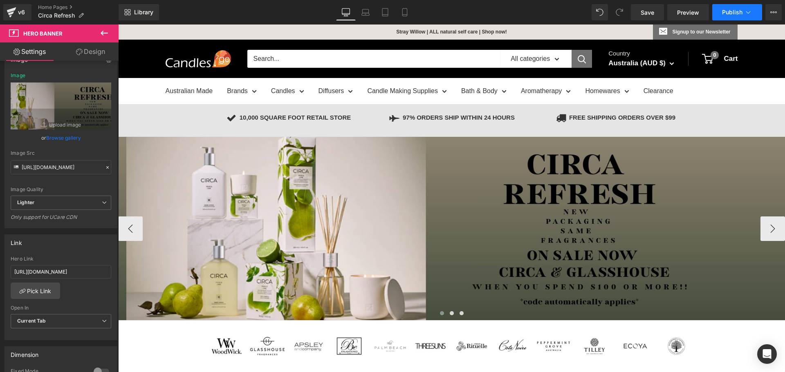
click at [741, 10] on span "Publish" at bounding box center [732, 12] width 20 height 7
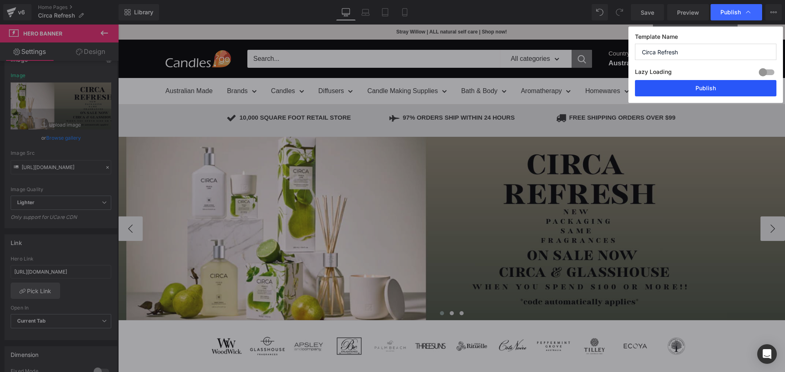
click at [697, 89] on button "Publish" at bounding box center [705, 88] width 141 height 16
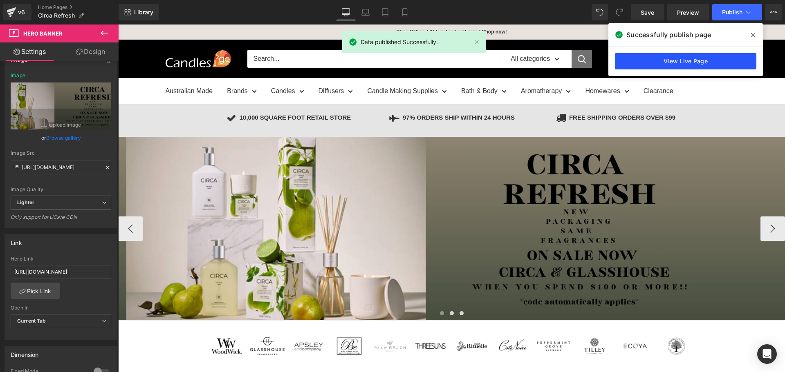
click at [678, 67] on link "View Live Page" at bounding box center [685, 61] width 141 height 16
